Goal: Task Accomplishment & Management: Use online tool/utility

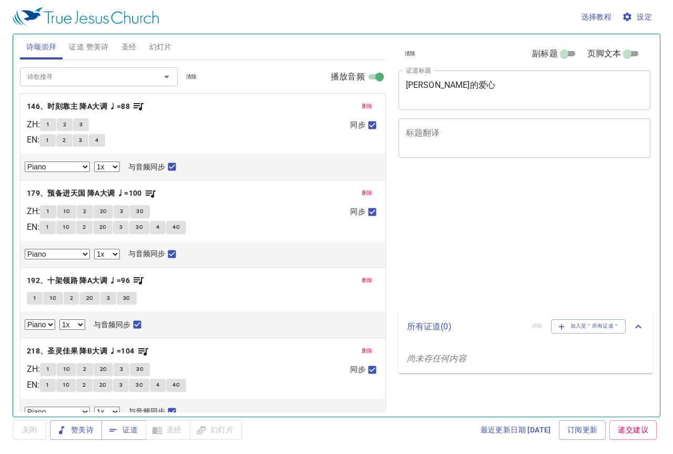
select select "1"
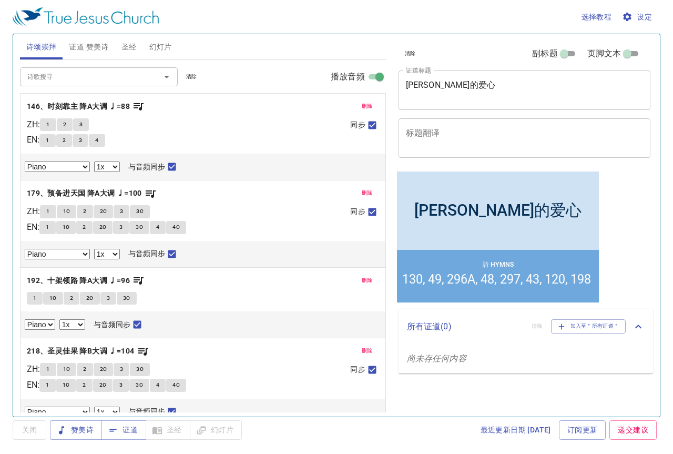
click at [362, 104] on span "删除" at bounding box center [367, 105] width 11 height 9
click at [362, 188] on span "删除" at bounding box center [367, 192] width 11 height 9
click at [361, 274] on button "删除" at bounding box center [367, 280] width 24 height 13
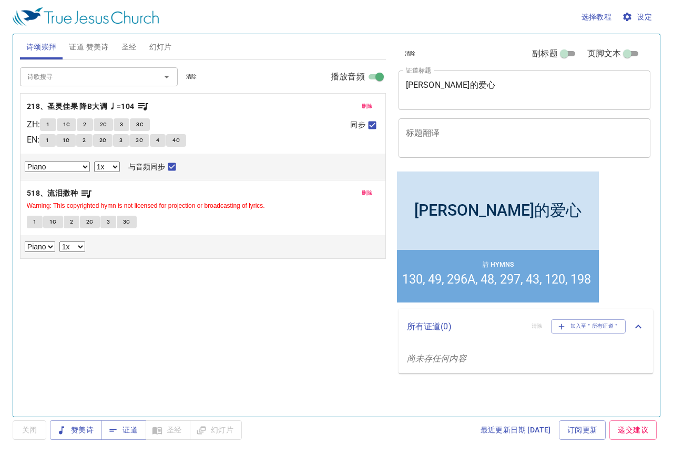
click at [362, 107] on span "删除" at bounding box center [367, 105] width 11 height 9
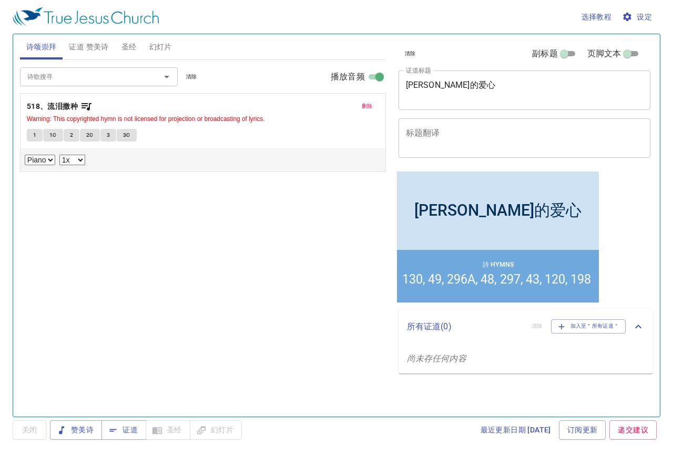
click at [363, 104] on span "删除" at bounding box center [367, 105] width 11 height 9
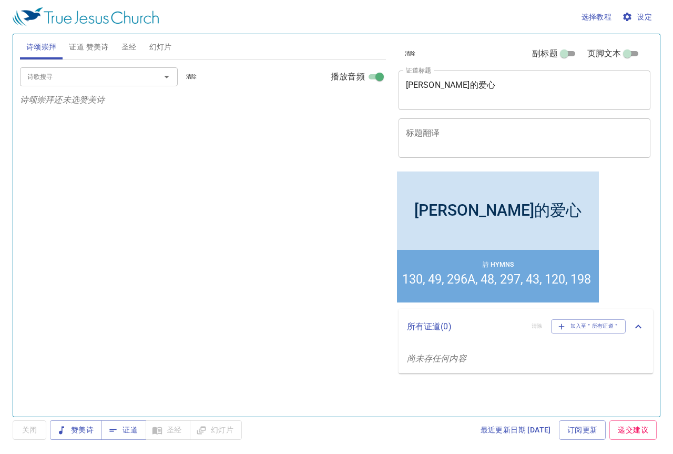
click at [285, 243] on div "诗歌搜寻 诗歌搜寻 清除 播放音频 诗颂崇拜还未选赞美诗" at bounding box center [203, 233] width 366 height 347
click at [96, 49] on span "证道 赞美诗" at bounding box center [88, 46] width 39 height 13
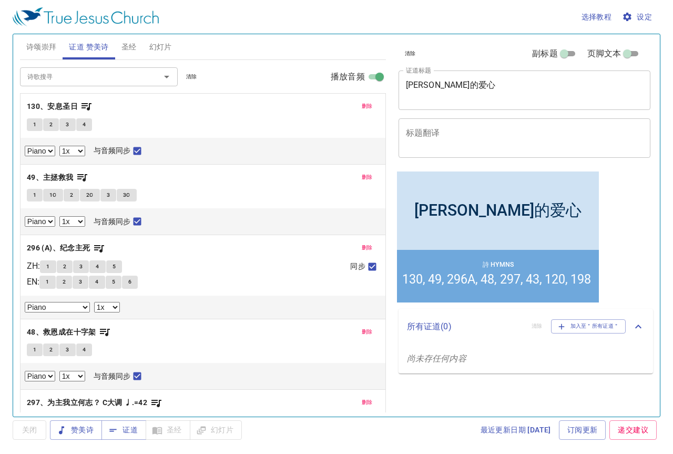
click at [362, 106] on span "删除" at bounding box center [367, 105] width 11 height 9
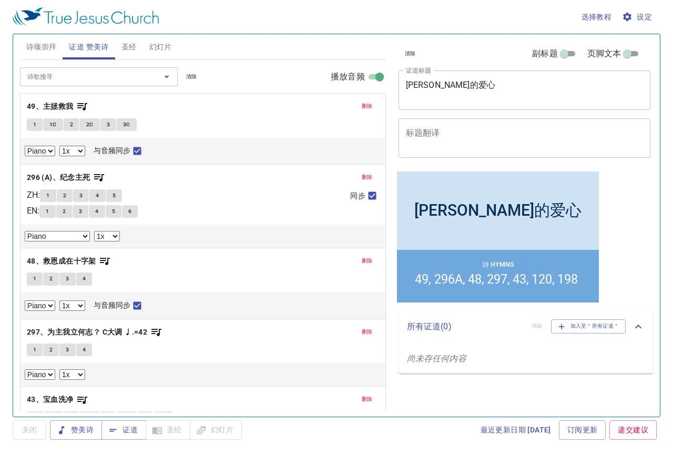
click at [362, 106] on span "删除" at bounding box center [367, 105] width 11 height 9
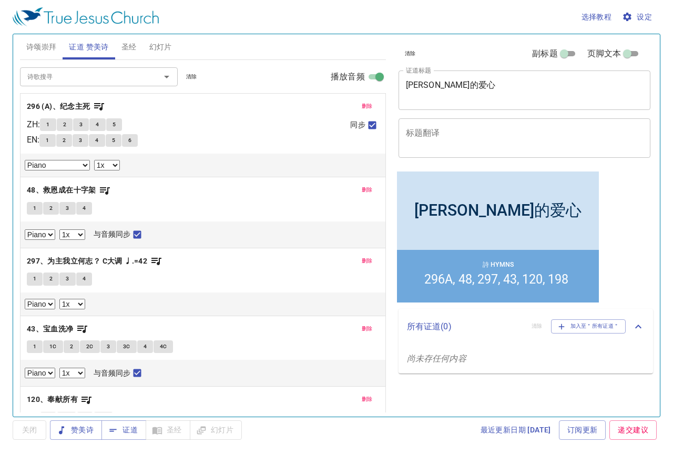
click at [362, 106] on span "删除" at bounding box center [367, 105] width 11 height 9
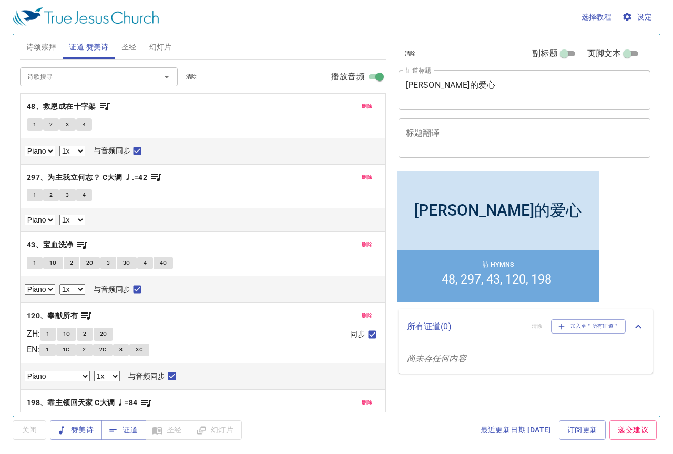
click at [362, 106] on span "删除" at bounding box center [367, 105] width 11 height 9
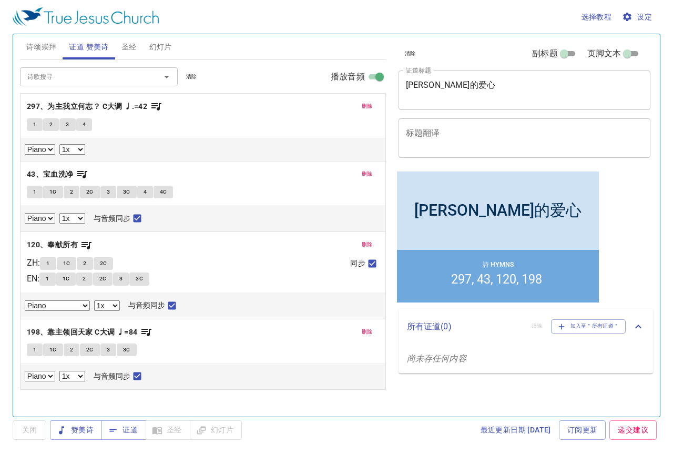
click at [362, 106] on span "删除" at bounding box center [367, 105] width 11 height 9
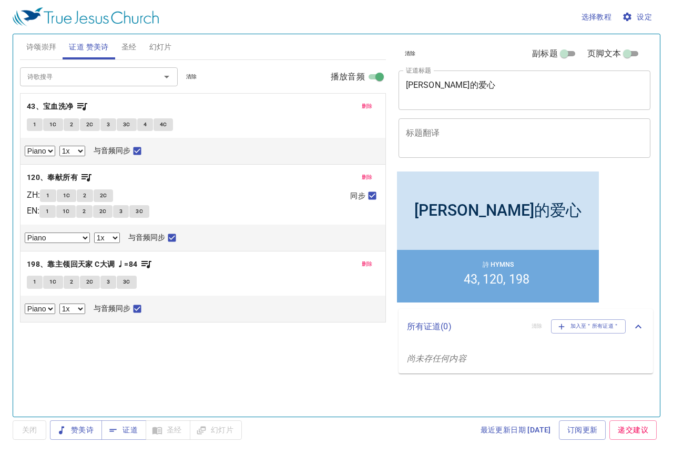
click at [367, 103] on span "删除" at bounding box center [367, 105] width 11 height 9
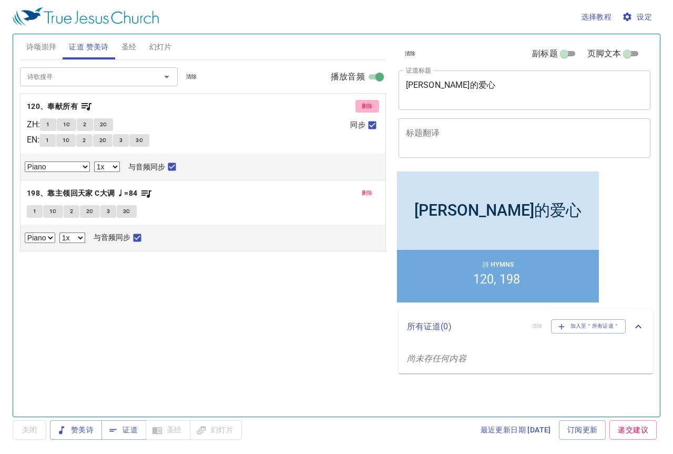
click at [367, 103] on span "删除" at bounding box center [367, 105] width 11 height 9
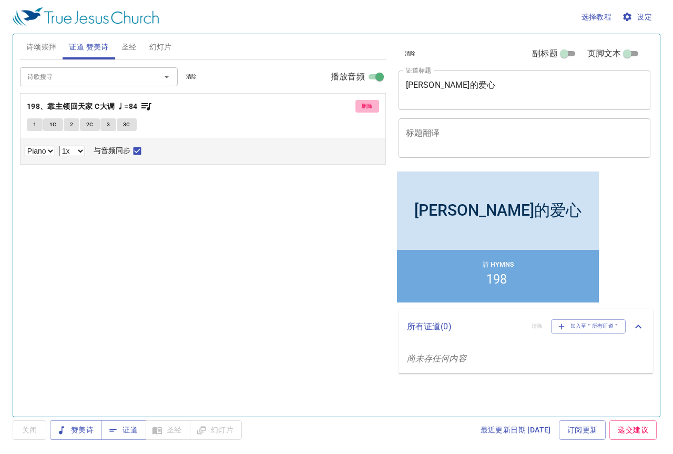
click at [367, 103] on span "删除" at bounding box center [367, 105] width 11 height 9
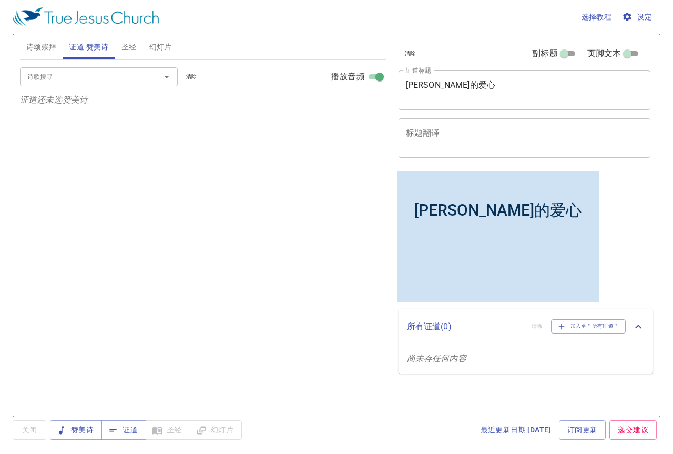
drag, startPoint x: 466, startPoint y: 93, endPoint x: 384, endPoint y: 87, distance: 81.7
click at [384, 87] on div "诗颂崇拜 证道 赞美诗 圣经 幻灯片 诗歌搜寻 诗歌搜寻 清除 播放音频 诗颂崇拜还未选赞美诗 诗歌搜寻 诗歌搜寻 清除 播放音频 证道还未选赞美诗 创世记 …" at bounding box center [336, 221] width 641 height 382
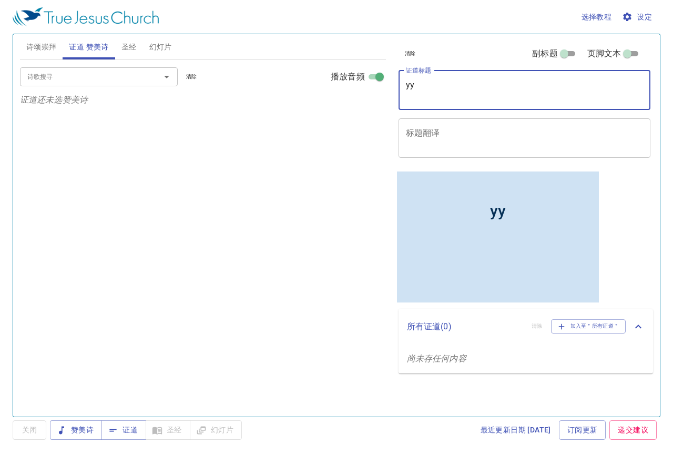
type textarea "y"
type textarea "以赛亚书 （第四章）"
click at [94, 79] on input "诗歌搜寻" at bounding box center [83, 76] width 120 height 12
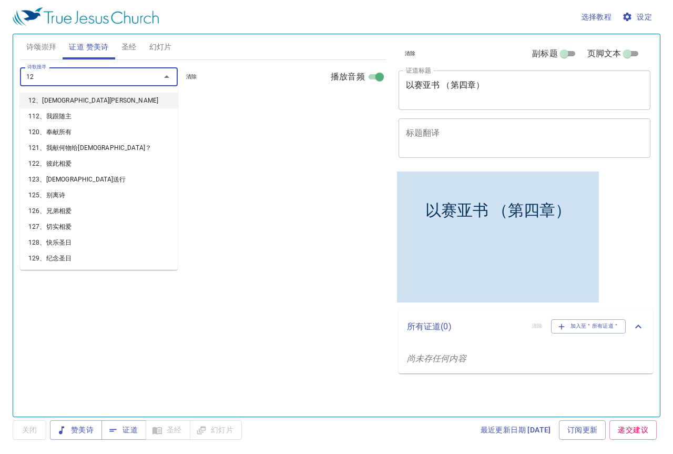
type input "126"
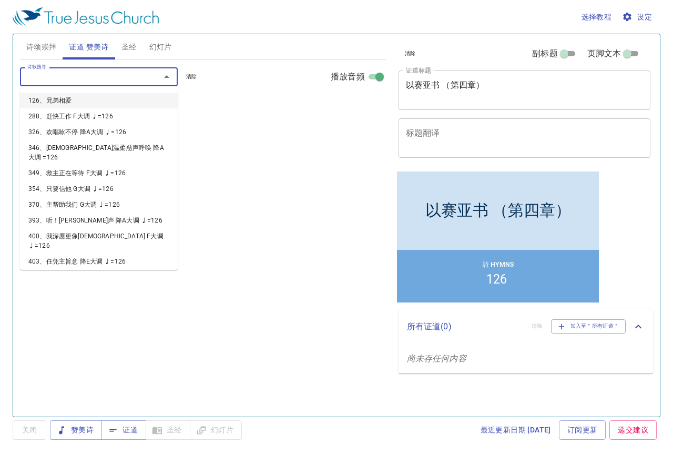
select select "1"
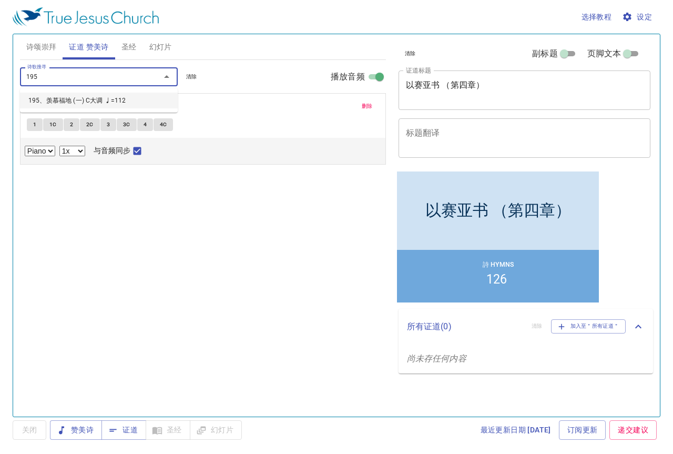
type input "195、羡慕福地 (一) C大调 ♩=112"
select select "1"
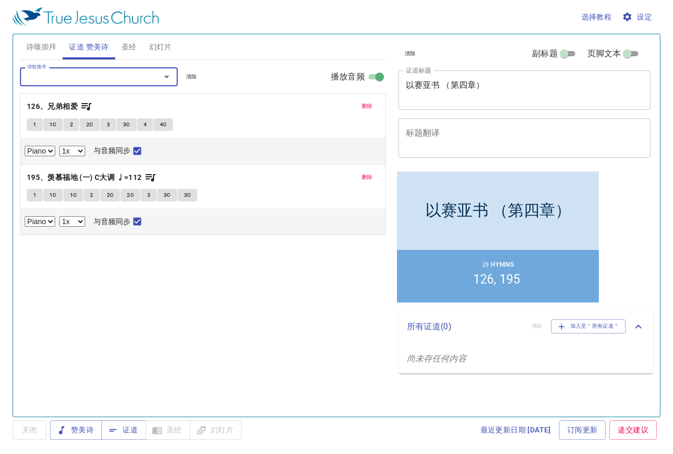
click at [46, 49] on span "诗颂崇拜" at bounding box center [41, 46] width 30 height 13
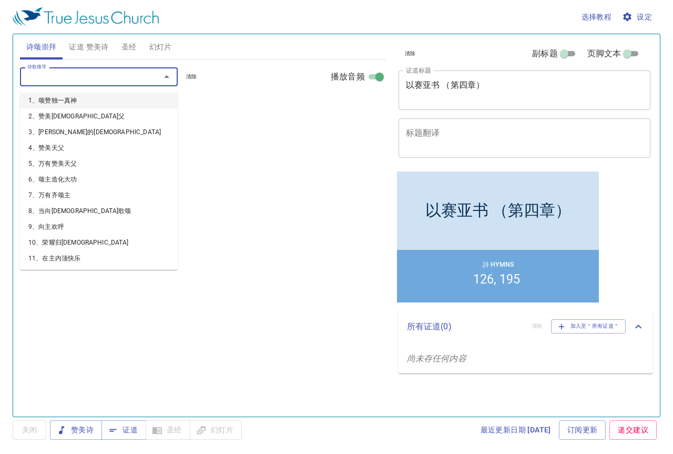
click at [120, 78] on input "诗歌搜寻" at bounding box center [83, 76] width 120 height 12
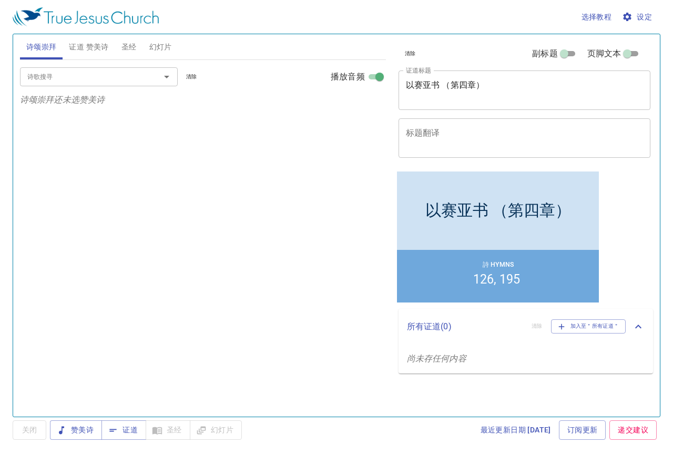
click at [261, 169] on div "诗歌搜寻 诗歌搜寻 清除 播放音频 诗颂崇拜还未选赞美诗" at bounding box center [203, 233] width 366 height 347
click at [94, 46] on span "证道 赞美诗" at bounding box center [88, 46] width 39 height 13
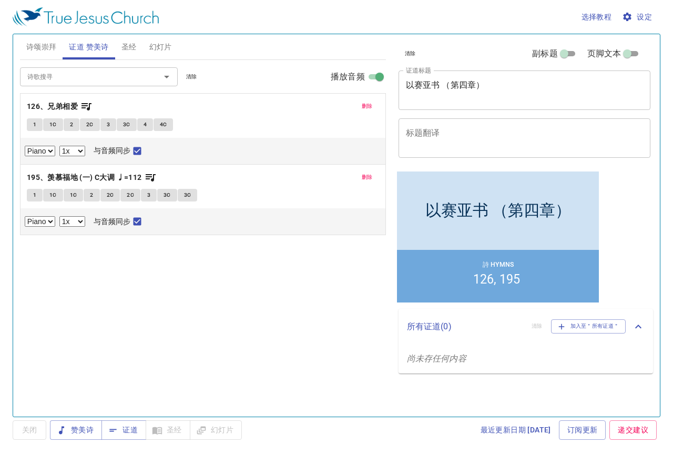
click at [28, 129] on button "1" at bounding box center [35, 124] width 16 height 13
checkbox input "false"
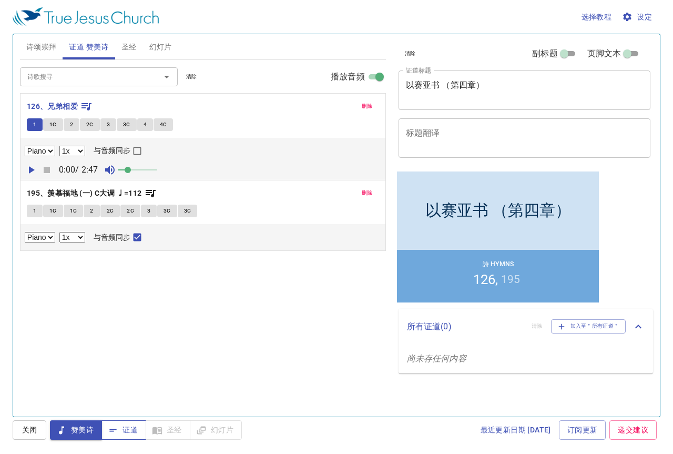
click at [129, 433] on span "证道" at bounding box center [124, 429] width 28 height 13
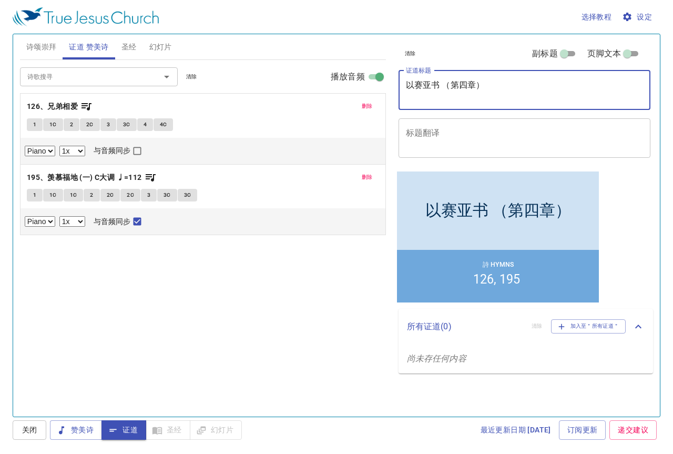
drag, startPoint x: 465, startPoint y: 89, endPoint x: 452, endPoint y: 90, distance: 12.6
click at [452, 90] on textarea "以赛亚书 （第四章）" at bounding box center [525, 90] width 238 height 20
type textarea "以赛亚书 （4章）"
click at [42, 45] on span "诗颂崇拜" at bounding box center [41, 46] width 30 height 13
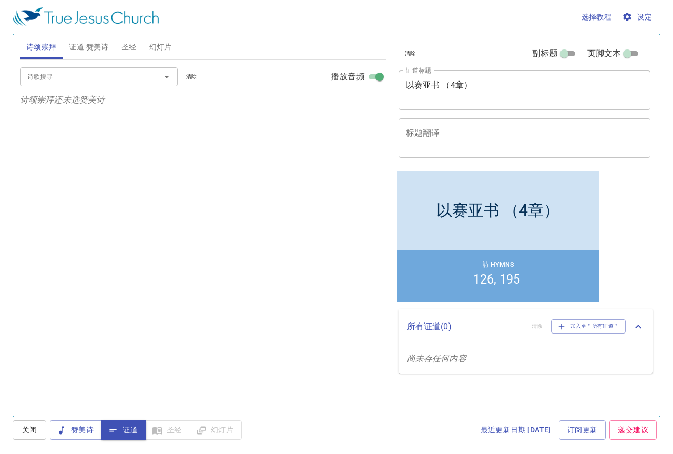
click at [91, 77] on input "诗歌搜寻" at bounding box center [83, 76] width 120 height 12
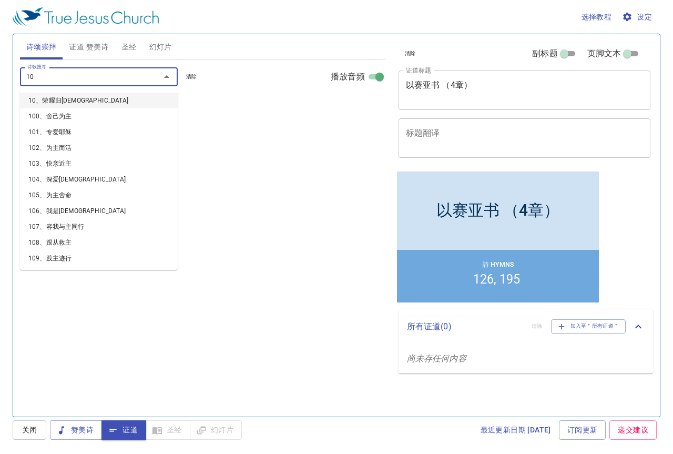
type input "101"
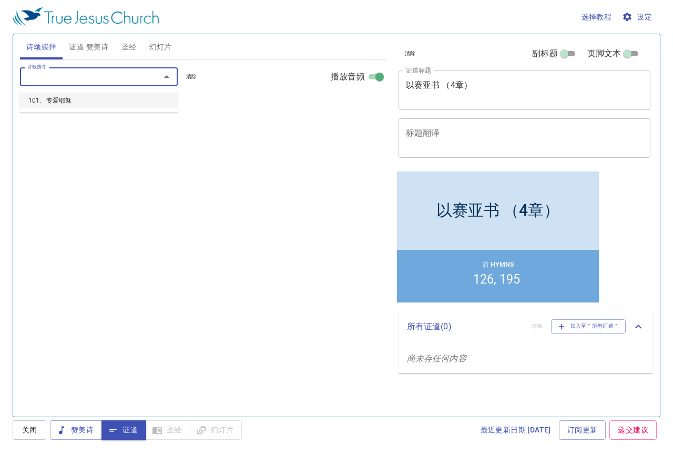
select select "1"
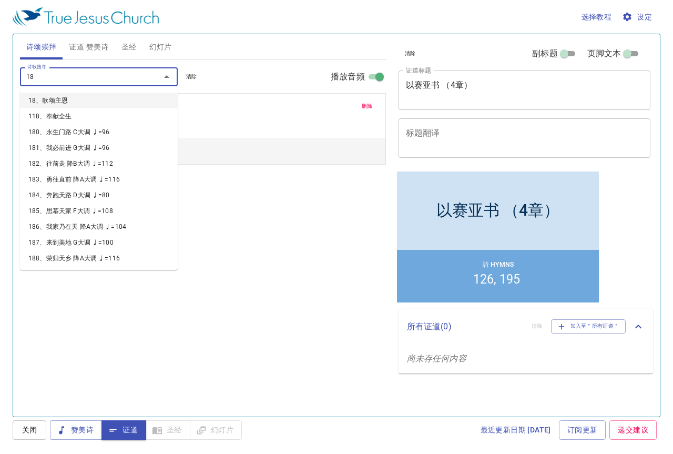
type input "182"
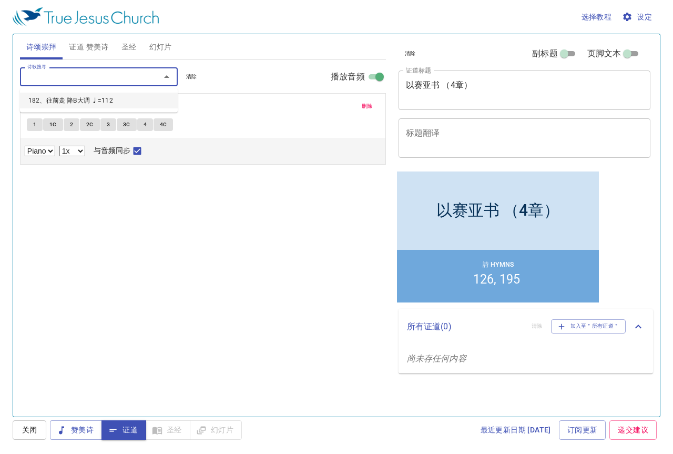
select select "1"
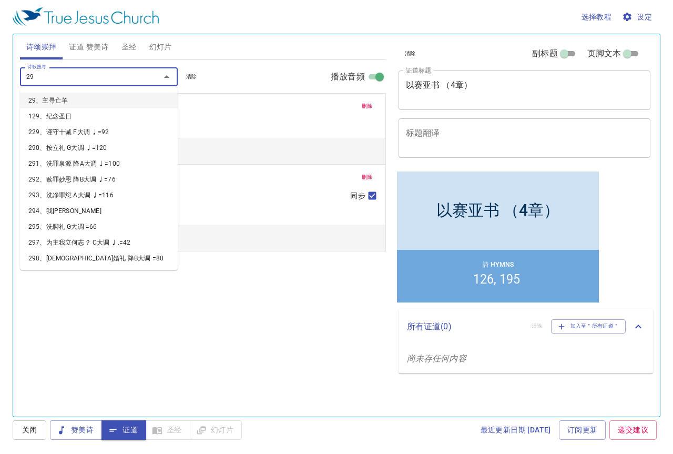
type input "297"
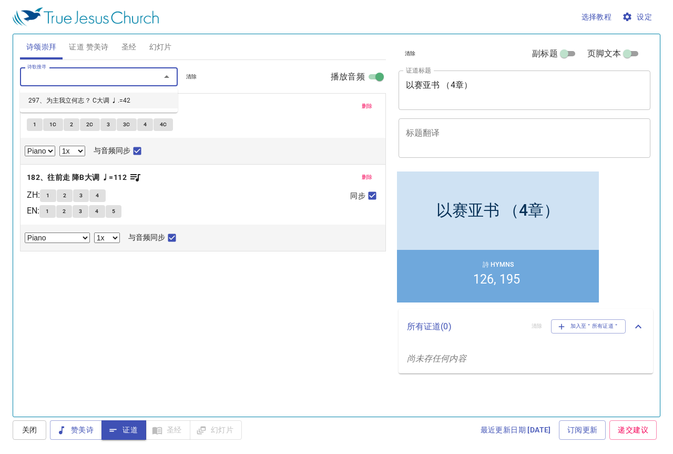
select select "1"
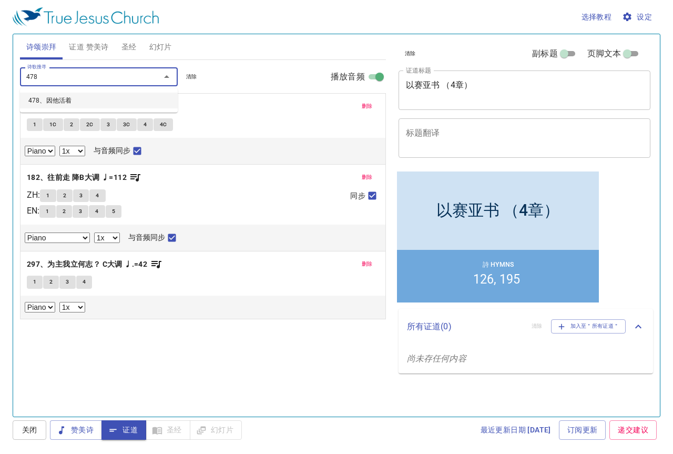
type input "478、因他活着"
select select "1"
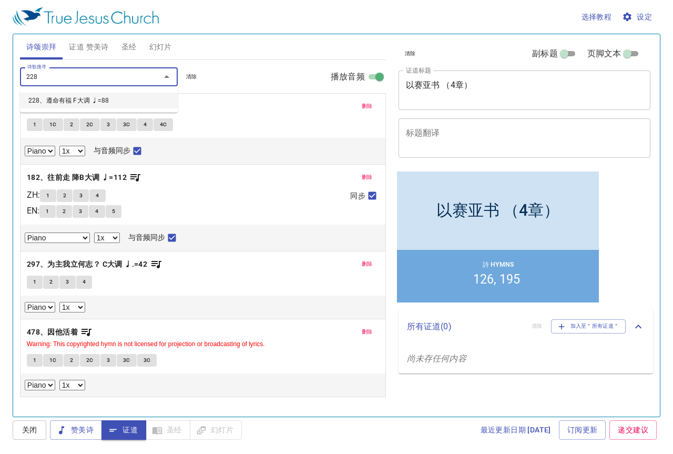
type input "228、遵命有福 F大调 ♩=88"
select select "1"
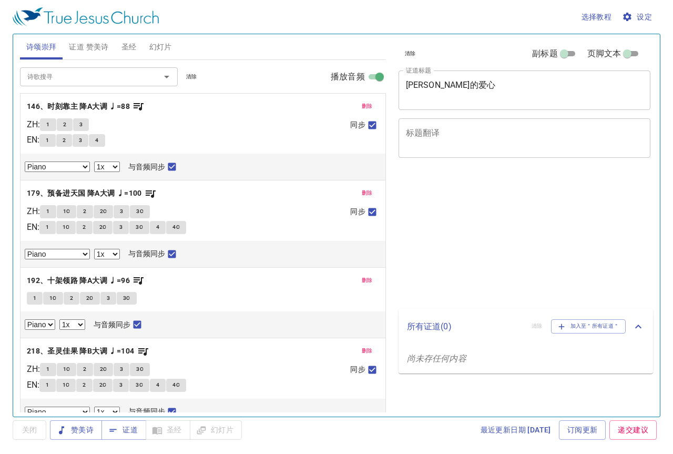
select select "1"
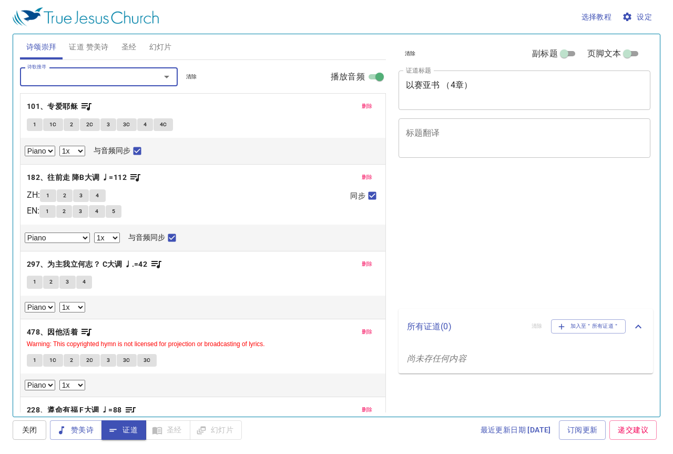
select select "1"
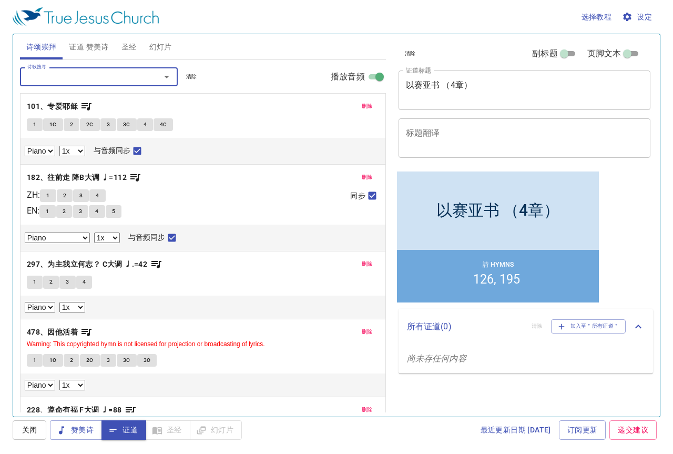
click at [34, 128] on span "1" at bounding box center [34, 124] width 3 height 9
checkbox input "false"
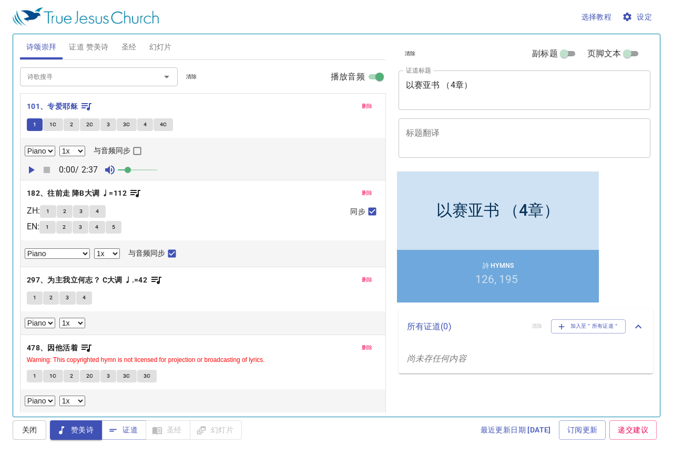
click at [55, 125] on span "1C" at bounding box center [52, 124] width 7 height 9
click at [71, 125] on span "2" at bounding box center [71, 124] width 3 height 9
click at [90, 123] on span "2C" at bounding box center [89, 124] width 7 height 9
click at [109, 125] on span "3" at bounding box center [108, 124] width 3 height 9
click at [128, 127] on span "3C" at bounding box center [126, 124] width 7 height 9
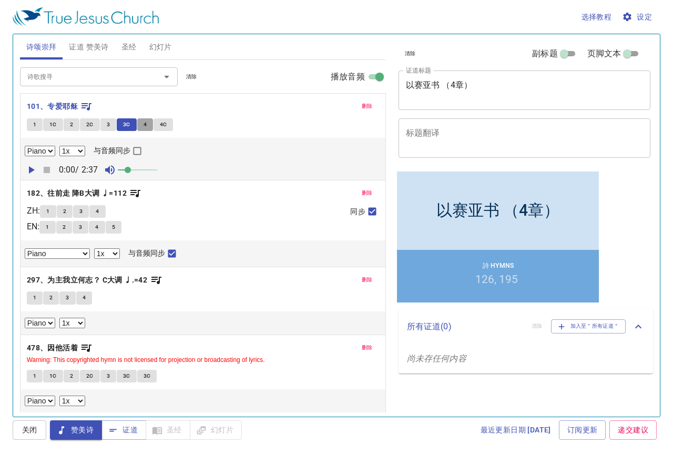
click at [143, 126] on span "4" at bounding box center [144, 124] width 3 height 9
click at [165, 126] on span "4C" at bounding box center [163, 124] width 7 height 9
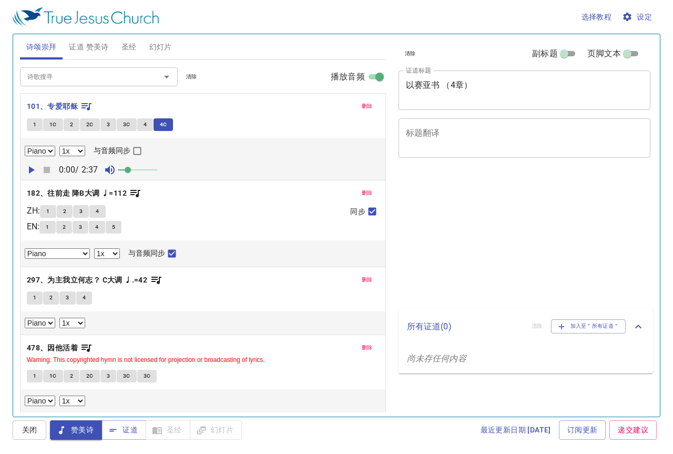
select select "1"
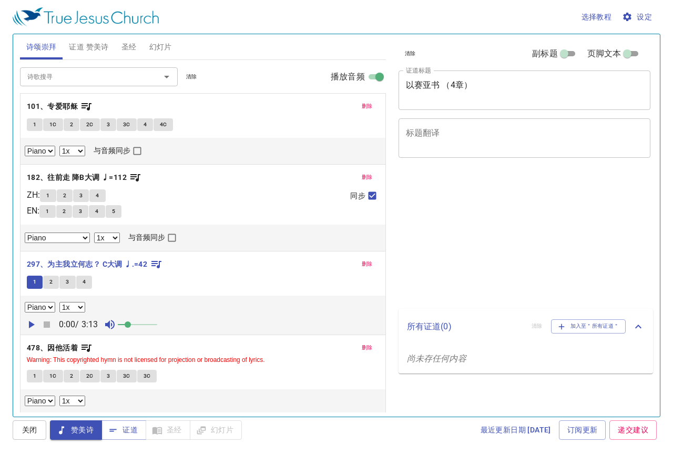
select select "1"
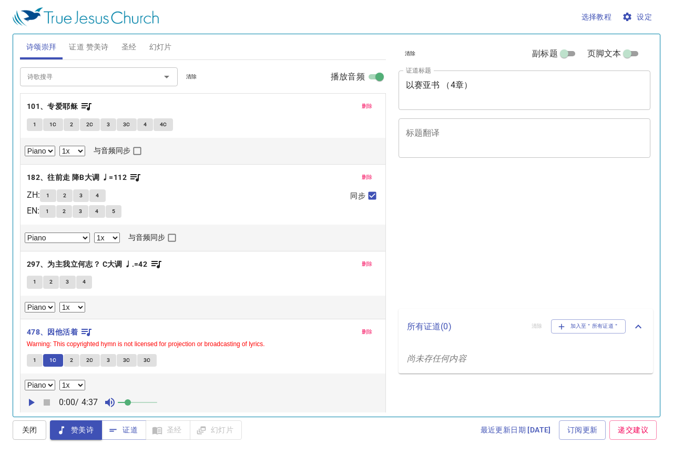
select select "1"
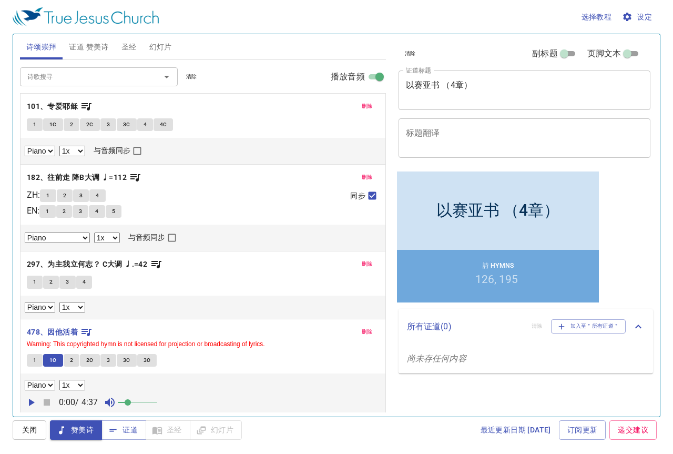
scroll to position [88, 0]
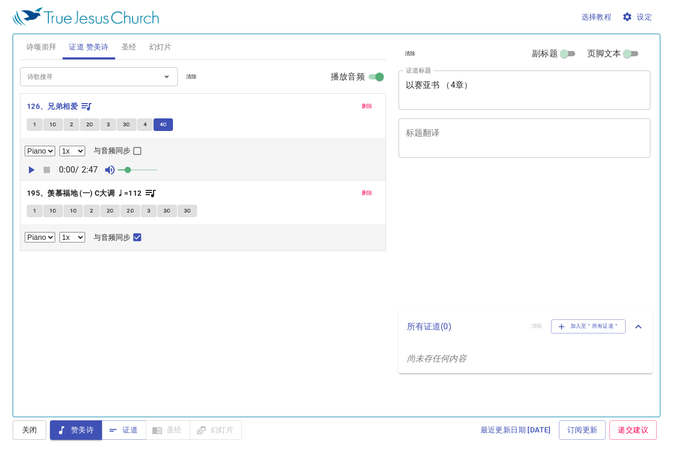
select select "1"
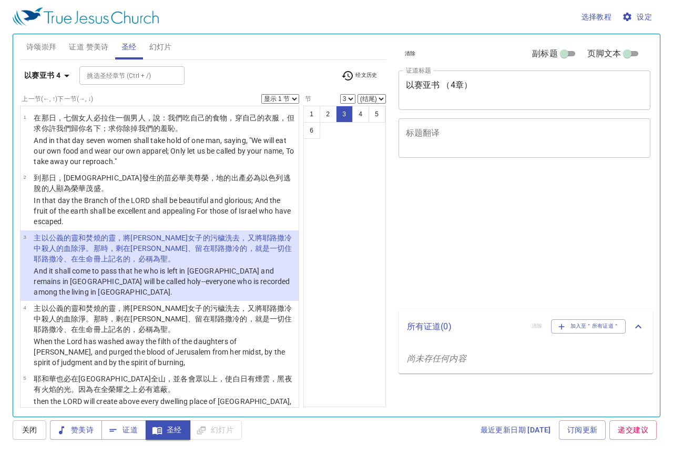
select select "3"
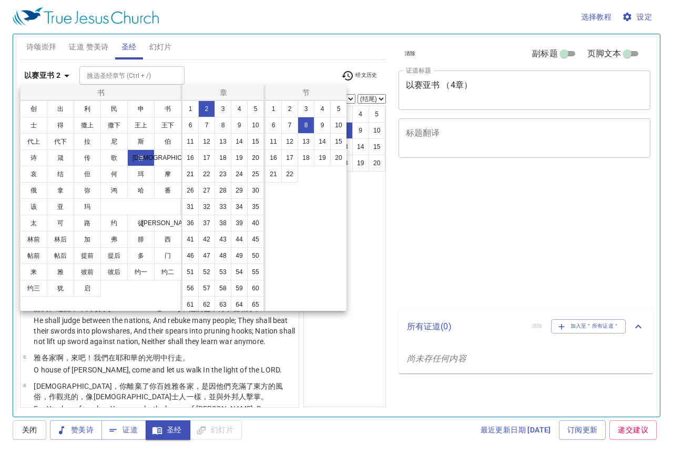
select select "8"
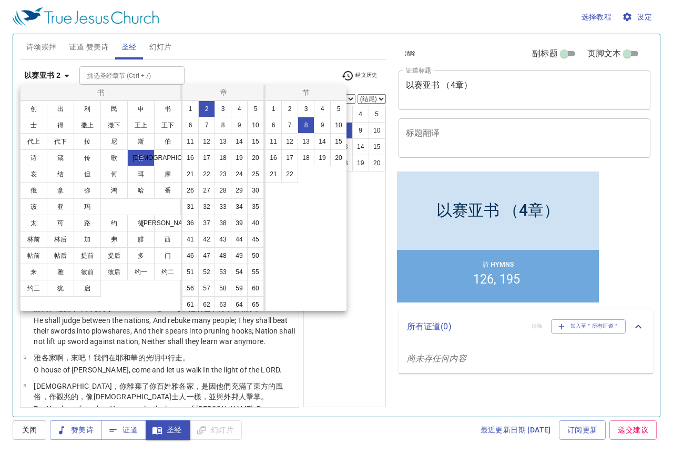
scroll to position [217, 0]
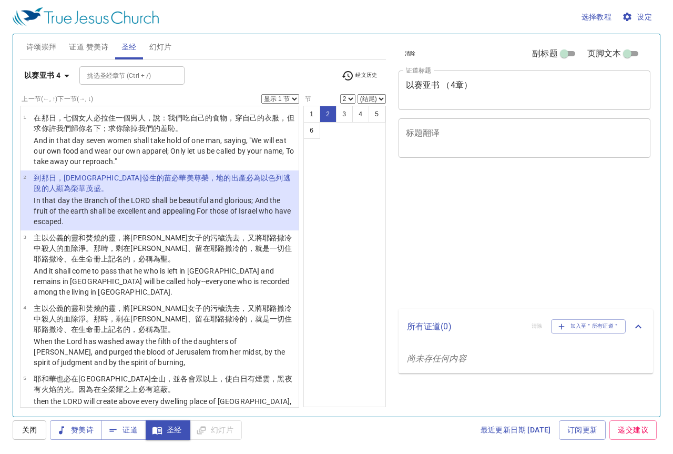
select select "2"
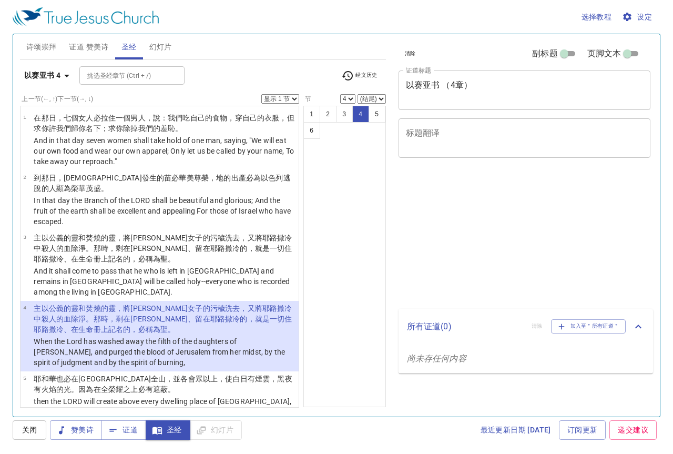
select select "4"
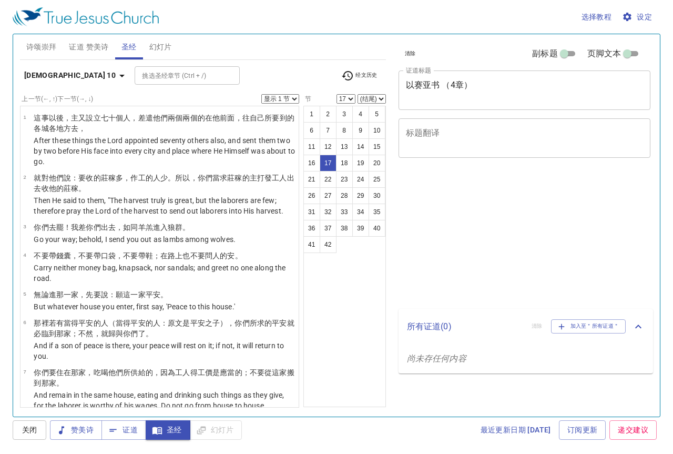
select select "17"
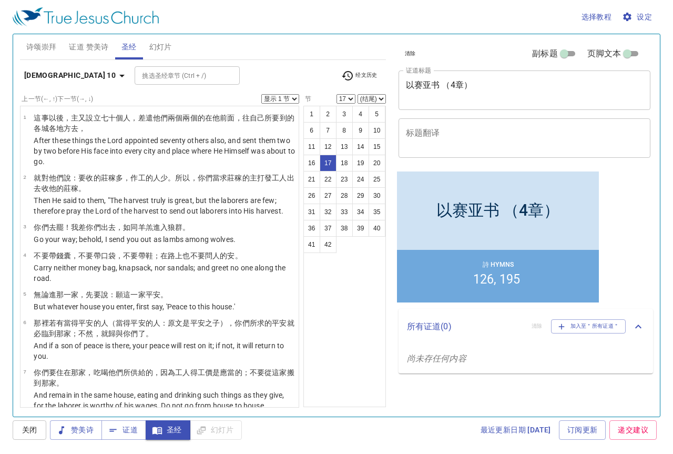
scroll to position [659, 0]
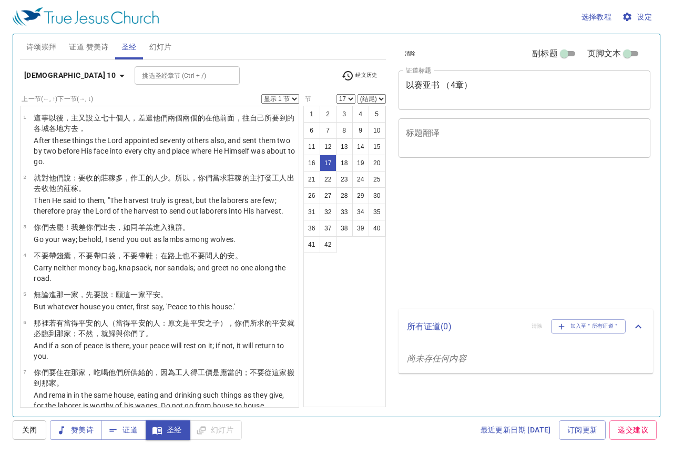
select select "17"
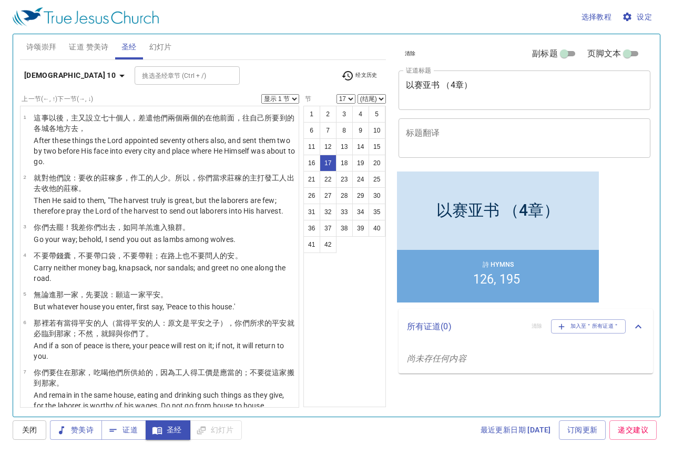
scroll to position [659, 0]
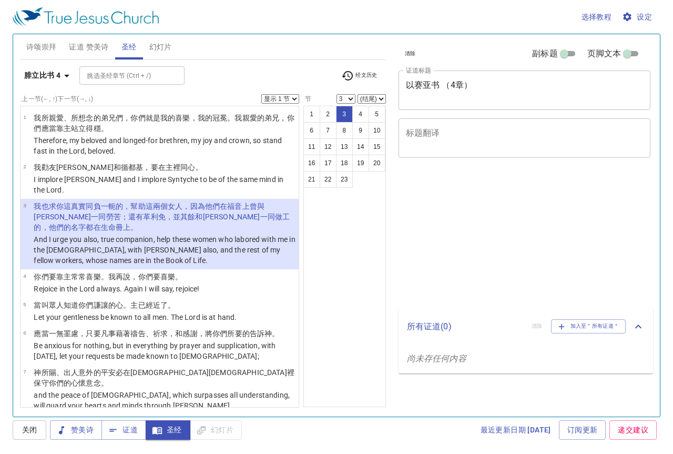
select select "3"
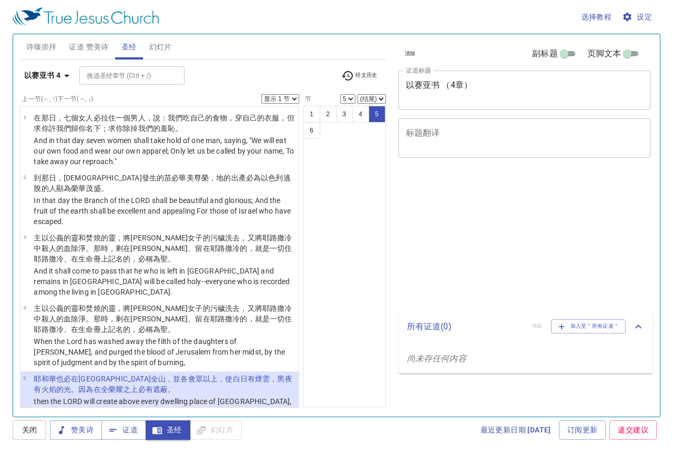
select select "5"
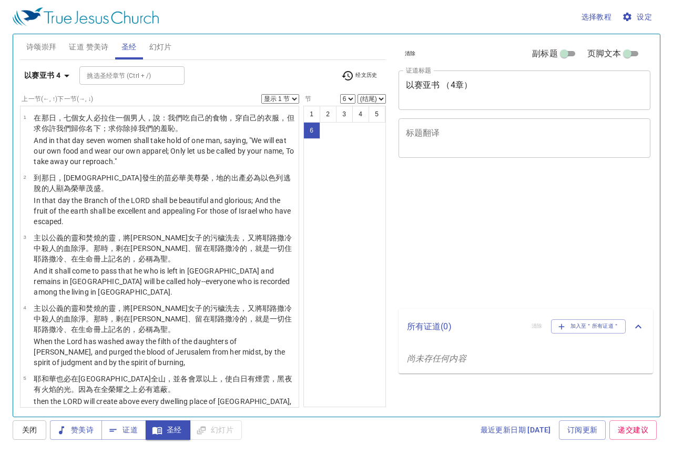
select select "6"
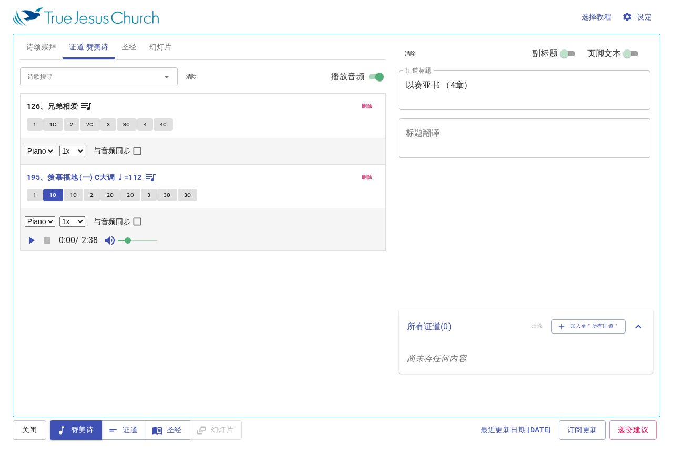
select select "1"
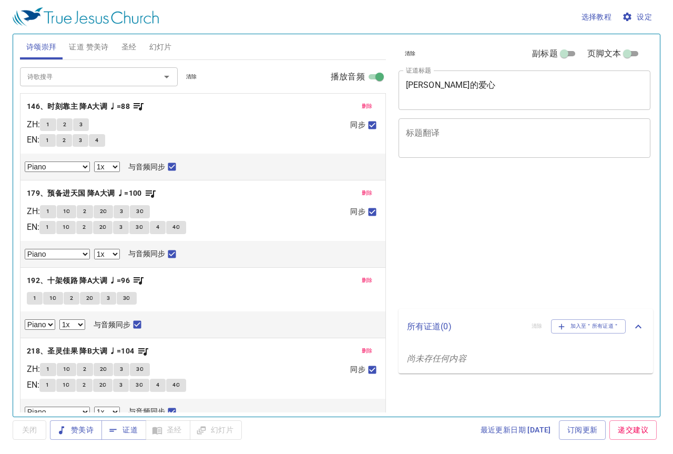
select select "1"
